Goal: Find specific page/section: Find specific page/section

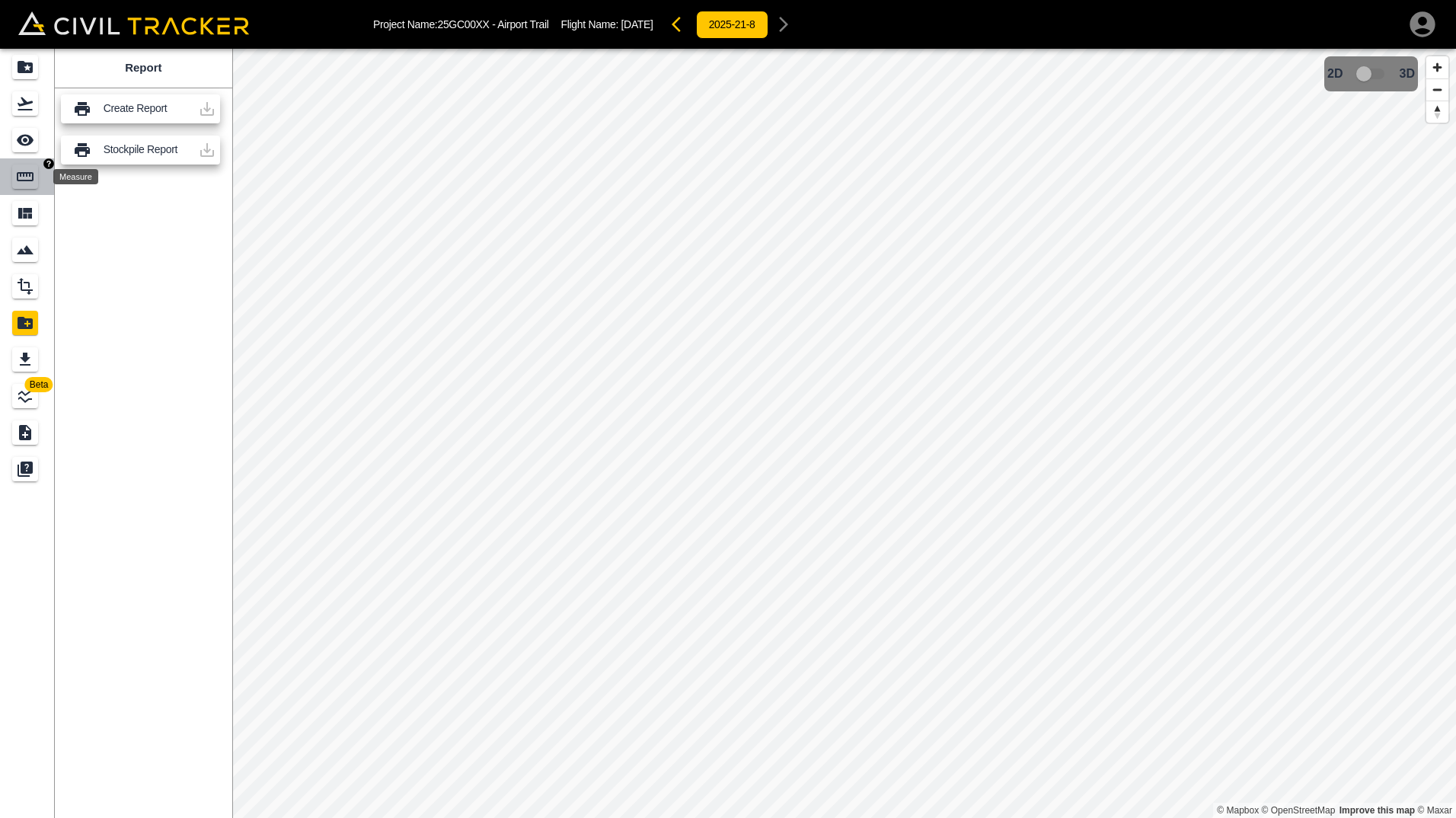
click at [14, 183] on div "Measure" at bounding box center [25, 176] width 26 height 24
click at [92, 136] on div "Steel Barrier - SB" at bounding box center [131, 135] width 102 height 13
